Goal: Task Accomplishment & Management: Use online tool/utility

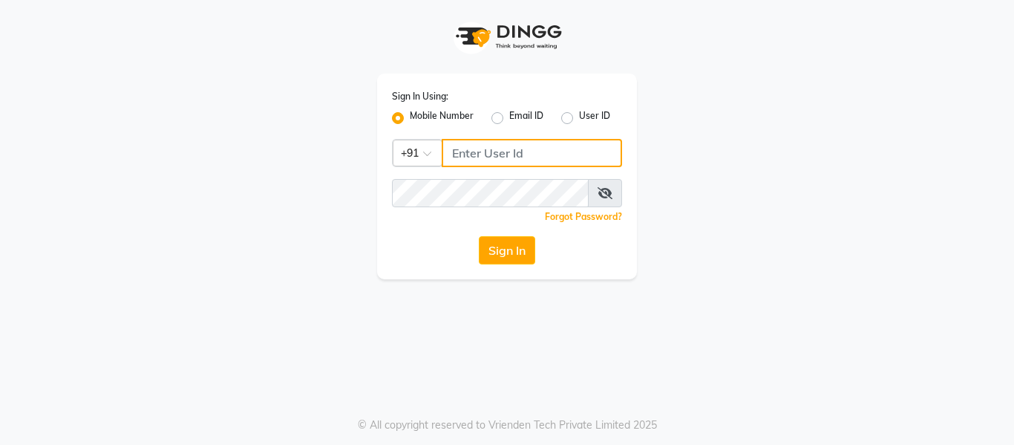
click at [532, 156] on input "Username" at bounding box center [532, 153] width 180 height 28
type input "9270310273"
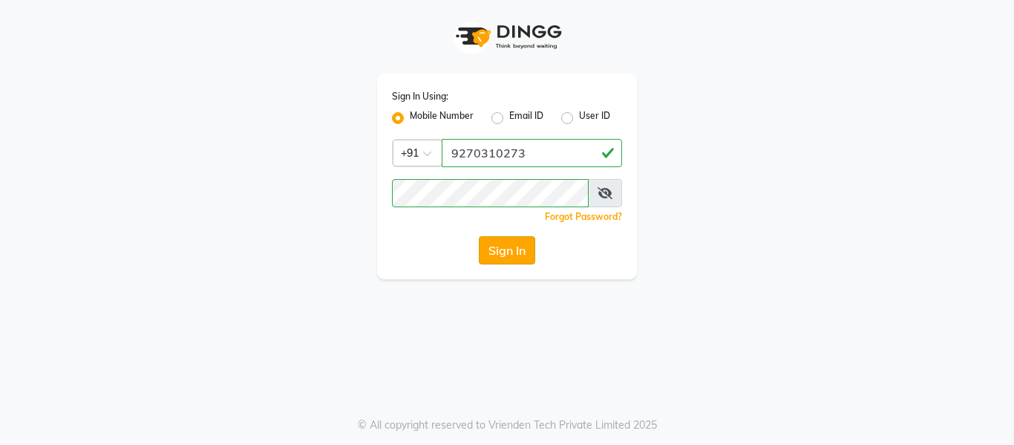
click at [493, 248] on button "Sign In" at bounding box center [507, 250] width 56 height 28
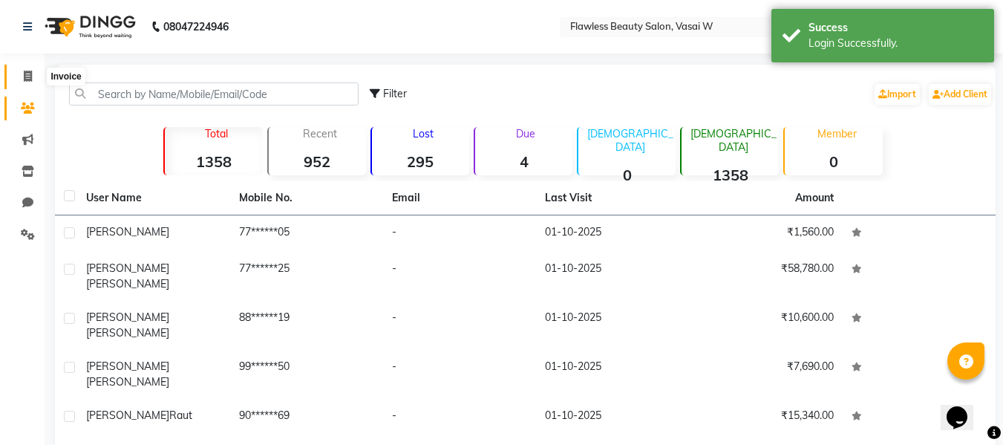
click at [26, 76] on icon at bounding box center [28, 76] width 8 height 11
select select "service"
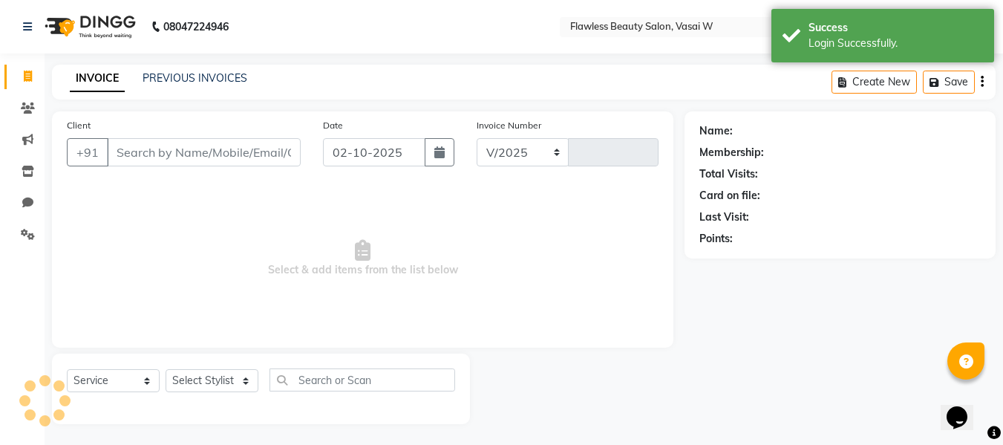
select select "8090"
type input "3133"
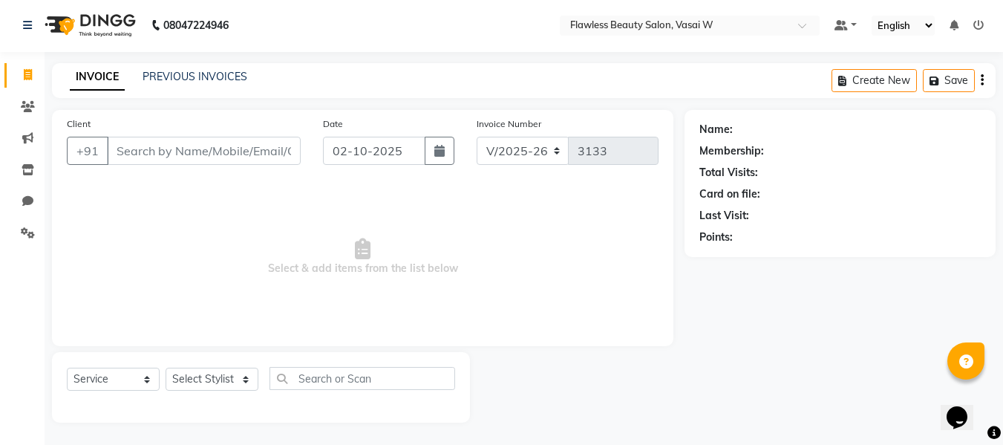
click at [26, 74] on icon at bounding box center [28, 74] width 8 height 11
